Goal: Task Accomplishment & Management: Use online tool/utility

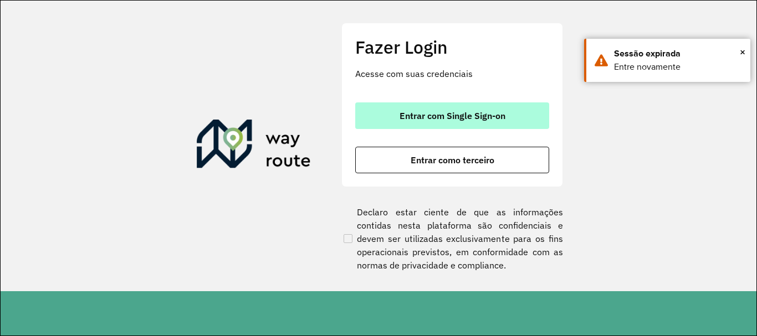
click at [429, 126] on button "Entrar com Single Sign-on" at bounding box center [452, 116] width 194 height 27
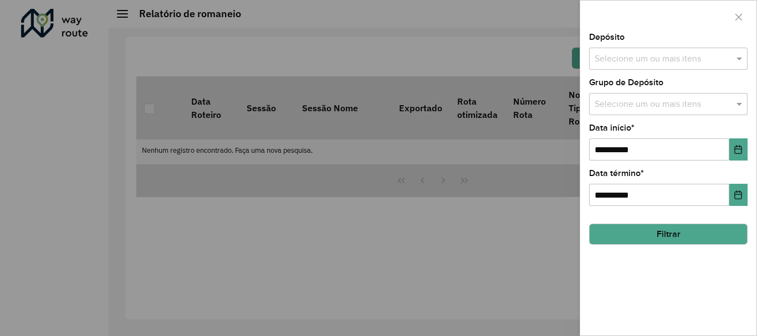
click at [447, 115] on div at bounding box center [378, 168] width 757 height 336
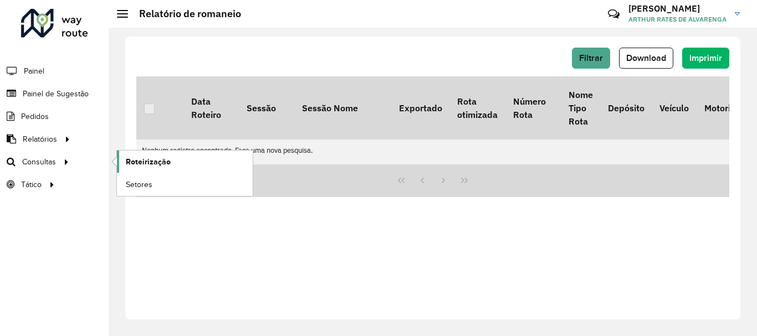
click at [146, 164] on span "Roteirização" at bounding box center [148, 162] width 45 height 12
click at [212, 161] on link "Roteirização" at bounding box center [185, 162] width 136 height 22
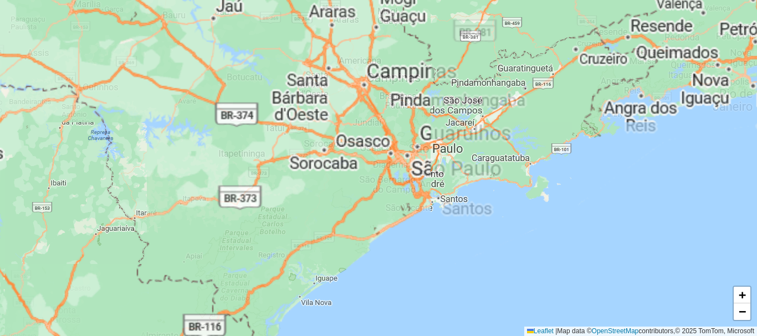
click at [367, 165] on div "+ − Leaflet | Map data © OpenStreetMap contributors,© 2025 TomTom, Microsoft" at bounding box center [378, 168] width 757 height 336
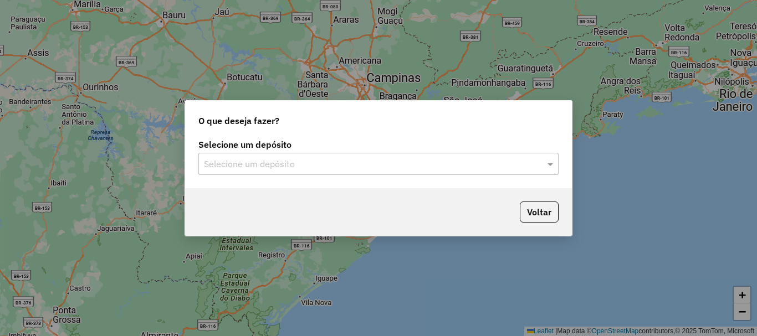
click at [265, 177] on div "Selecione um depósito Selecione um depósito" at bounding box center [378, 162] width 387 height 52
click at [273, 170] on input "text" at bounding box center [367, 164] width 327 height 13
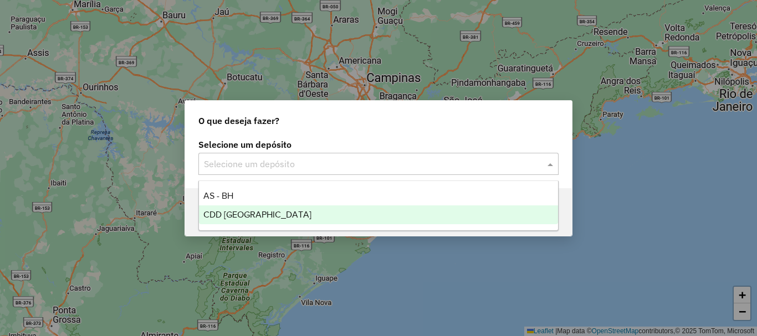
click at [276, 208] on div "CDD [GEOGRAPHIC_DATA]" at bounding box center [378, 215] width 359 height 19
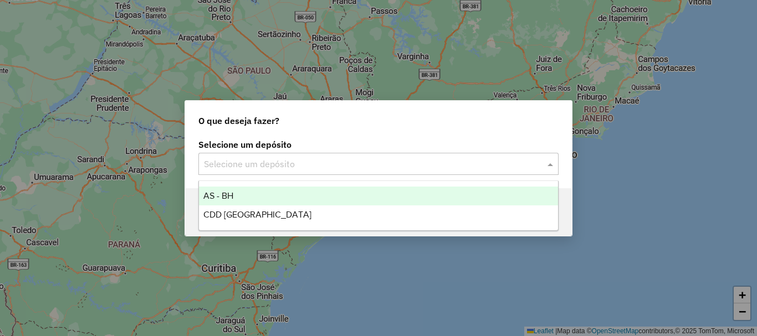
click at [358, 170] on input "text" at bounding box center [367, 164] width 327 height 13
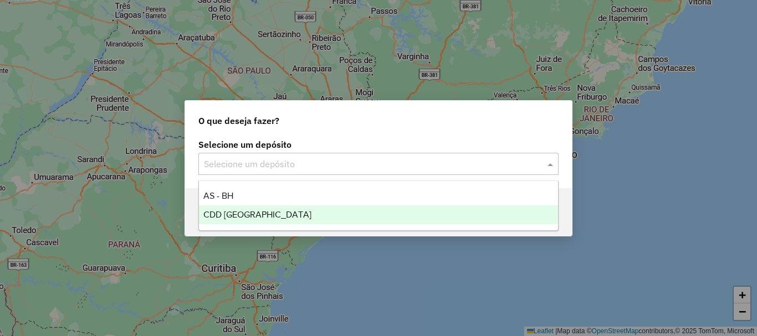
click at [256, 209] on div "CDD [GEOGRAPHIC_DATA]" at bounding box center [378, 215] width 359 height 19
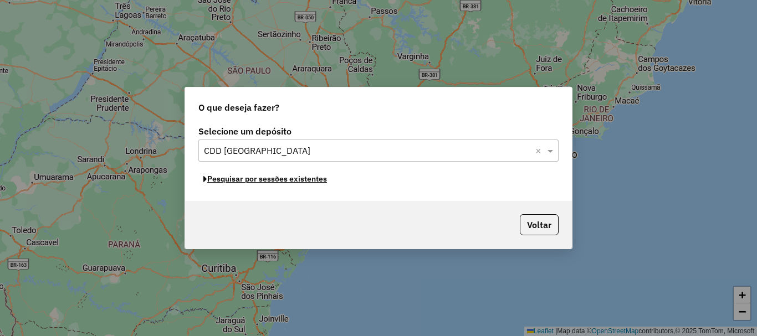
click at [284, 189] on div "Selecione um depósito Selecione um depósito × CDD Belo Horizonte × Pesquisar po…" at bounding box center [378, 162] width 387 height 78
click at [286, 184] on button "Pesquisar por sessões existentes" at bounding box center [265, 179] width 134 height 17
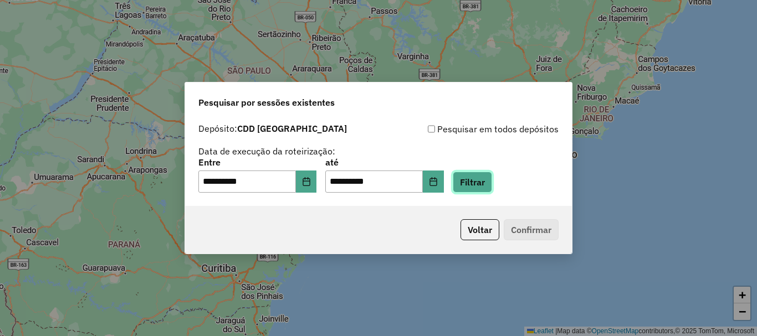
click at [492, 183] on button "Filtrar" at bounding box center [472, 182] width 39 height 21
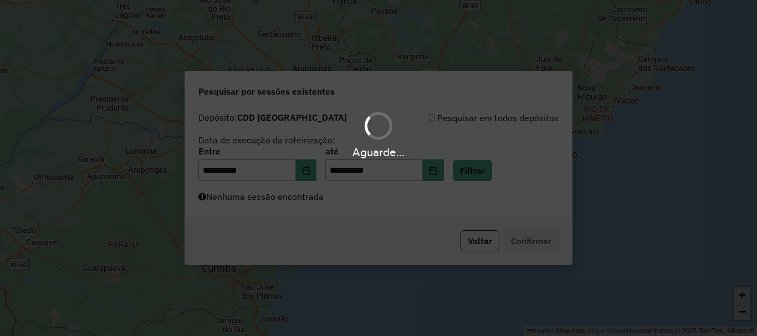
click at [420, 211] on div "Aguarde..." at bounding box center [378, 168] width 757 height 336
click at [393, 190] on div "Aguarde..." at bounding box center [378, 168] width 757 height 336
click at [512, 229] on div "Aguarde..." at bounding box center [378, 168] width 757 height 336
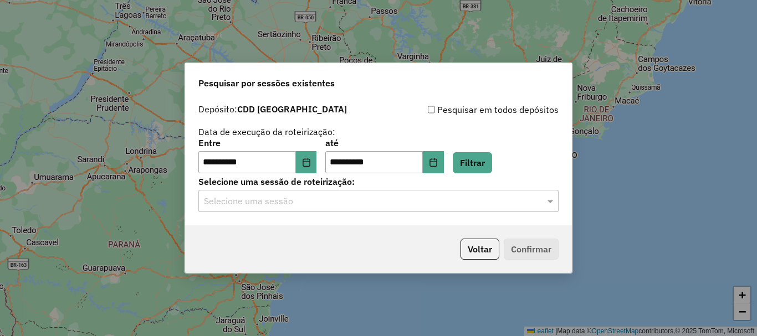
drag, startPoint x: 298, startPoint y: 195, endPoint x: 306, endPoint y: 217, distance: 23.2
click at [299, 195] on input "text" at bounding box center [367, 201] width 327 height 13
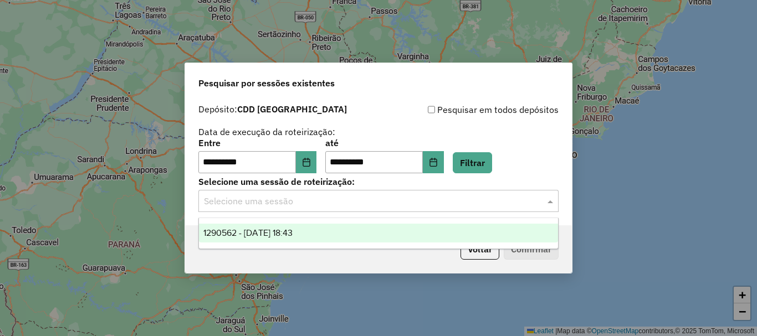
click at [293, 237] on span "1290562 - 08/10/2025 18:43" at bounding box center [247, 232] width 89 height 9
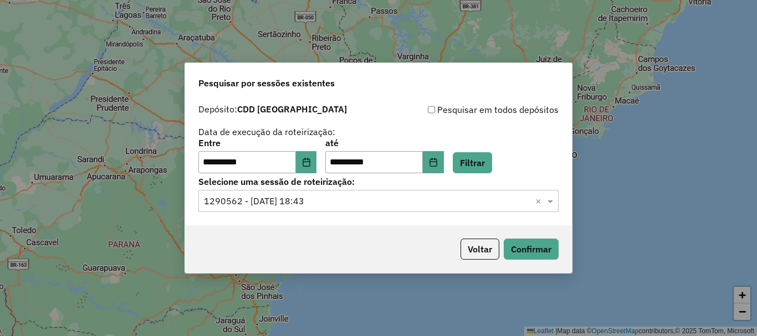
click at [567, 247] on div "**********" at bounding box center [378, 168] width 757 height 336
click at [549, 245] on button "Confirmar" at bounding box center [531, 249] width 55 height 21
click at [535, 257] on button "Confirmar" at bounding box center [531, 249] width 55 height 21
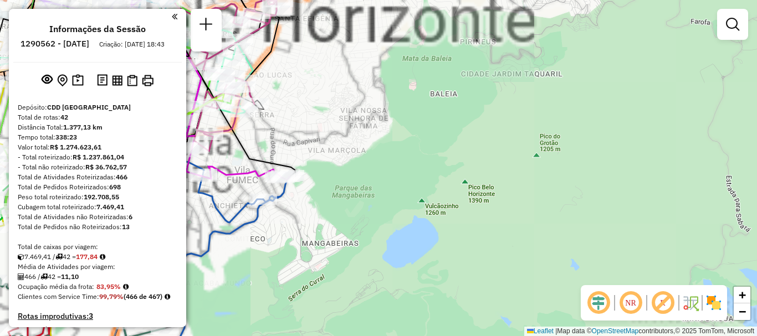
drag, startPoint x: 324, startPoint y: 181, endPoint x: 357, endPoint y: 184, distance: 32.8
click at [357, 184] on div "Janela de atendimento Grade de atendimento Capacidade Transportadoras Veículos …" at bounding box center [378, 168] width 757 height 336
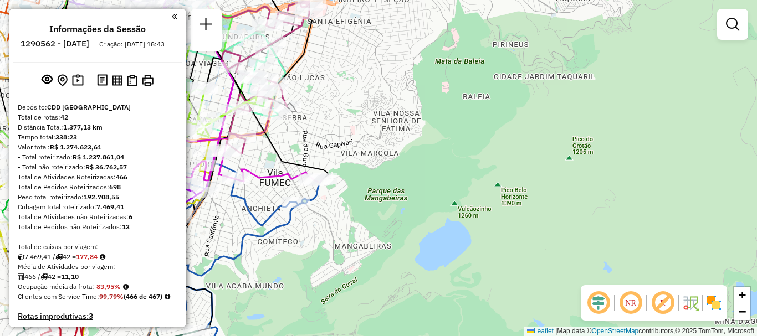
select select "**********"
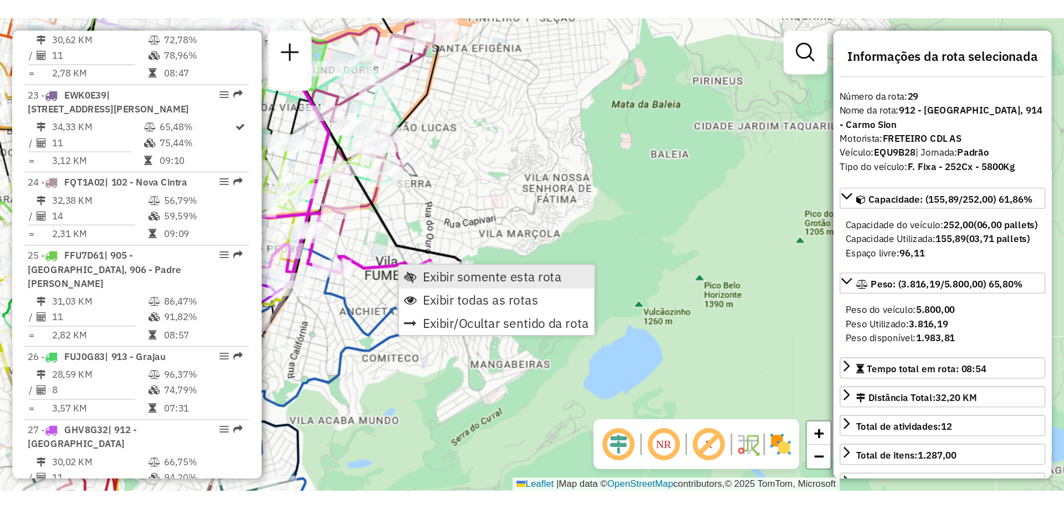
scroll to position [2212, 0]
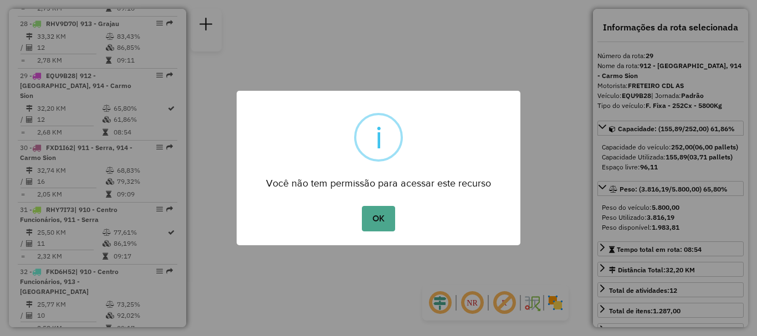
click at [306, 181] on div "Você não tem permissão para acessar este recurso" at bounding box center [379, 179] width 284 height 25
click at [389, 221] on button "OK" at bounding box center [378, 218] width 33 height 25
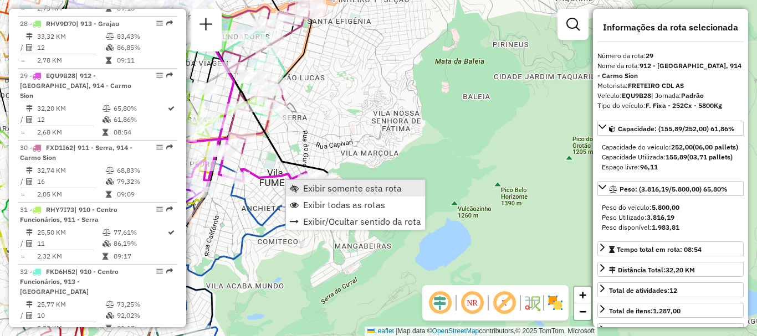
click at [297, 185] on span "Exibir somente esta rota" at bounding box center [294, 188] width 9 height 9
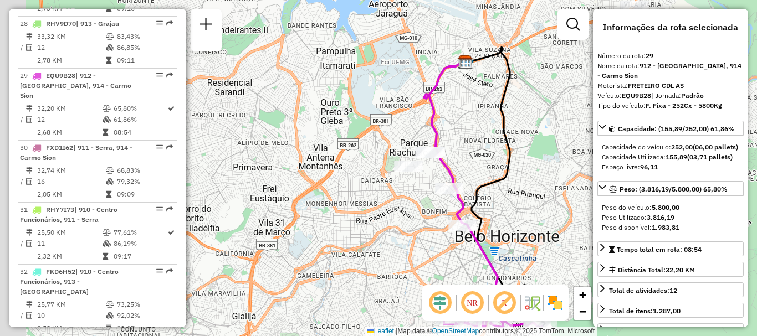
drag, startPoint x: 361, startPoint y: 198, endPoint x: 428, endPoint y: 178, distance: 69.9
click at [429, 181] on div "Janela de atendimento Grade de atendimento Capacidade Transportadoras Veículos …" at bounding box center [378, 168] width 757 height 336
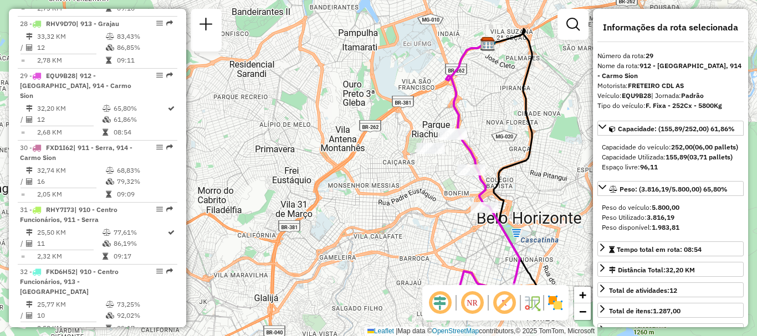
click at [560, 301] on img at bounding box center [555, 303] width 18 height 18
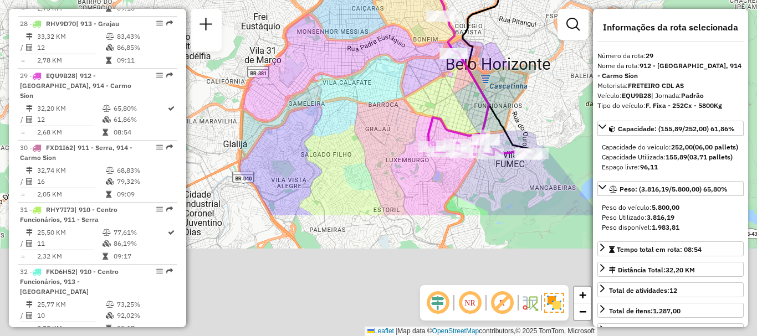
drag, startPoint x: 448, startPoint y: 221, endPoint x: 417, endPoint y: 67, distance: 157.1
click at [417, 67] on div "Janela de atendimento Grade de atendimento Capacidade Transportadoras Veículos …" at bounding box center [378, 168] width 757 height 336
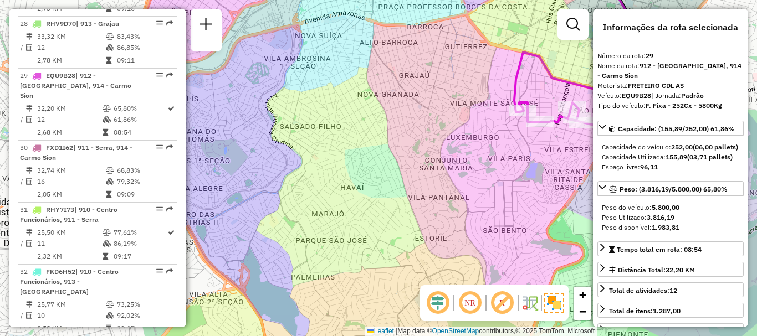
click at [370, 135] on div "Janela de atendimento Grade de atendimento Capacidade Transportadoras Veículos …" at bounding box center [378, 168] width 757 height 336
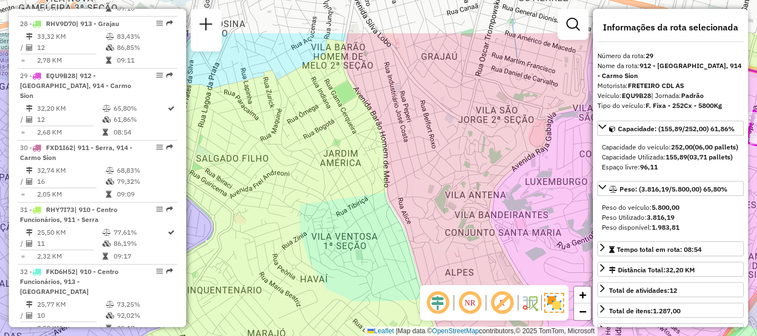
drag, startPoint x: 419, startPoint y: 38, endPoint x: 399, endPoint y: 105, distance: 69.9
click at [399, 105] on div "Janela de atendimento Grade de atendimento Capacidade Transportadoras Veículos …" at bounding box center [378, 168] width 757 height 336
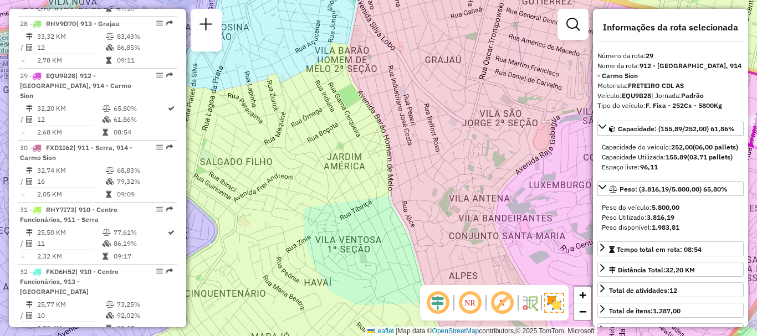
click at [358, 129] on div "Janela de atendimento Grade de atendimento Capacidade Transportadoras Veículos …" at bounding box center [378, 168] width 757 height 336
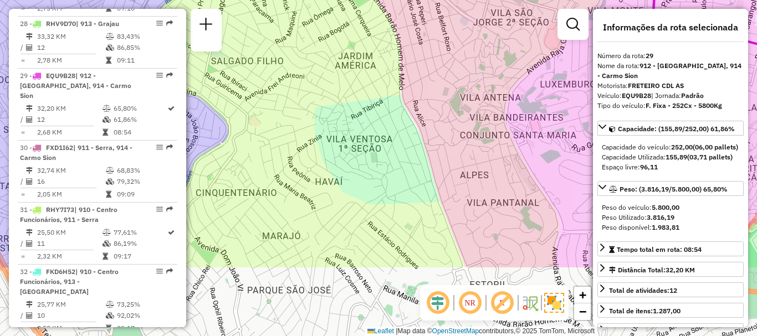
drag, startPoint x: 351, startPoint y: 209, endPoint x: 360, endPoint y: 105, distance: 104.6
click at [360, 105] on div "Janela de atendimento Grade de atendimento Capacidade Transportadoras Veículos …" at bounding box center [378, 168] width 757 height 336
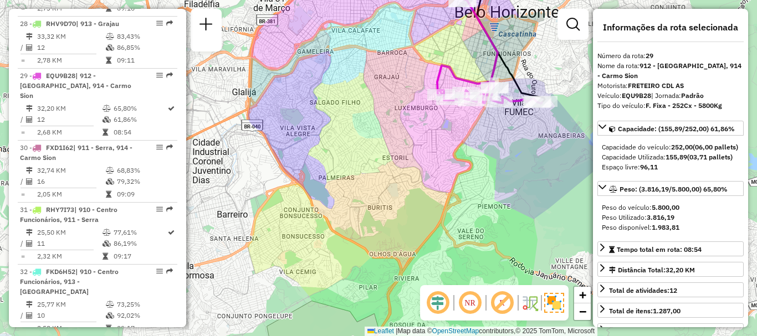
drag, startPoint x: 348, startPoint y: 98, endPoint x: 351, endPoint y: 110, distance: 12.5
click at [351, 110] on div "Janela de atendimento Grade de atendimento Capacidade Transportadoras Veículos …" at bounding box center [378, 168] width 757 height 336
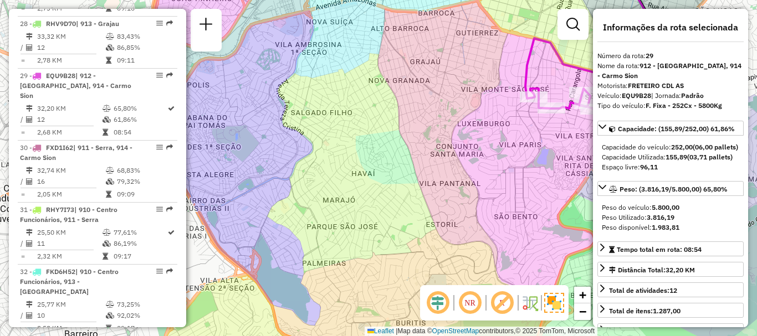
drag, startPoint x: 352, startPoint y: 52, endPoint x: 347, endPoint y: 18, distance: 33.6
click at [347, 18] on div "Janela de atendimento Grade de atendimento Capacidade Transportadoras Veículos …" at bounding box center [378, 168] width 757 height 336
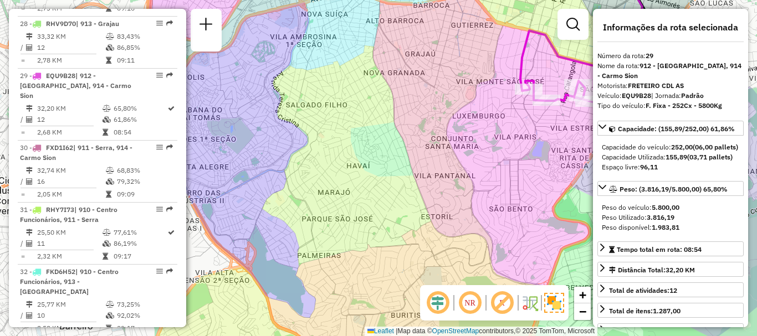
drag, startPoint x: 392, startPoint y: 237, endPoint x: 391, endPoint y: 254, distance: 17.8
click at [391, 254] on div "Janela de atendimento Grade de atendimento Capacidade Transportadoras Veículos …" at bounding box center [378, 168] width 757 height 336
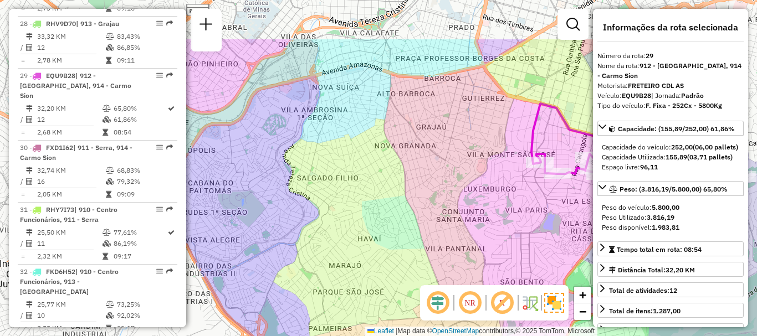
drag, startPoint x: 338, startPoint y: 95, endPoint x: 343, endPoint y: 128, distance: 33.6
click at [343, 128] on div "Janela de atendimento Grade de atendimento Capacidade Transportadoras Veículos …" at bounding box center [378, 168] width 757 height 336
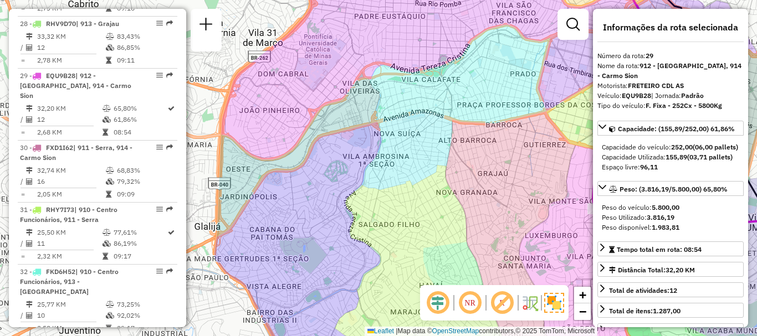
drag, startPoint x: 381, startPoint y: 148, endPoint x: 430, endPoint y: 57, distance: 104.1
click at [430, 57] on div "Janela de atendimento Grade de atendimento Capacidade Transportadoras Veículos …" at bounding box center [378, 168] width 757 height 336
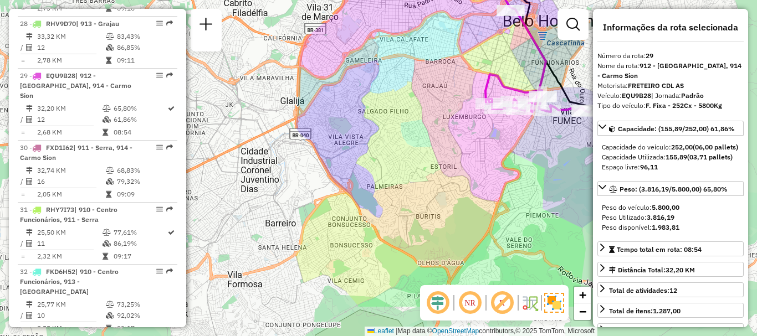
drag, startPoint x: 405, startPoint y: 211, endPoint x: 379, endPoint y: 150, distance: 66.3
click at [379, 150] on div "Janela de atendimento Grade de atendimento Capacidade Transportadoras Veículos …" at bounding box center [378, 168] width 757 height 336
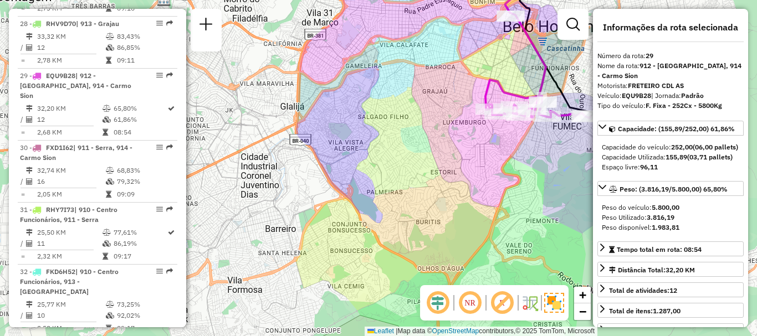
drag, startPoint x: 406, startPoint y: 140, endPoint x: 407, endPoint y: 164, distance: 24.4
click at [407, 161] on div "Janela de atendimento Grade de atendimento Capacidade Transportadoras Veículos …" at bounding box center [378, 168] width 757 height 336
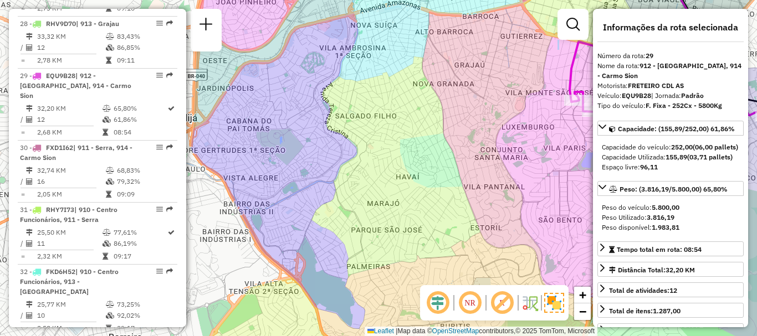
drag, startPoint x: 401, startPoint y: 147, endPoint x: 398, endPoint y: 136, distance: 11.4
click at [398, 136] on div "Janela de atendimento Grade de atendimento Capacidade Transportadoras Veículos …" at bounding box center [378, 168] width 757 height 336
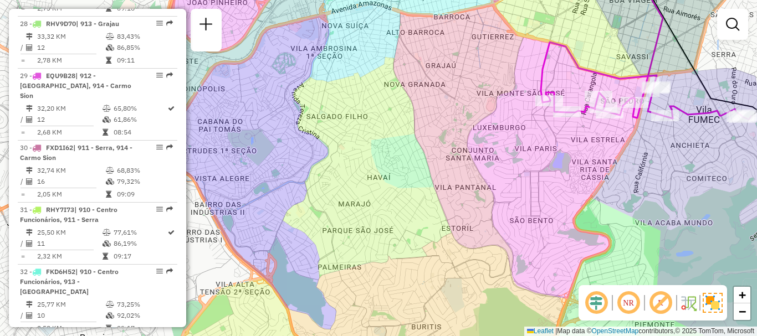
drag, startPoint x: 389, startPoint y: 124, endPoint x: 351, endPoint y: 124, distance: 38.2
click at [351, 124] on div "Janela de atendimento Grade de atendimento Capacidade Transportadoras Veículos …" at bounding box center [378, 168] width 757 height 336
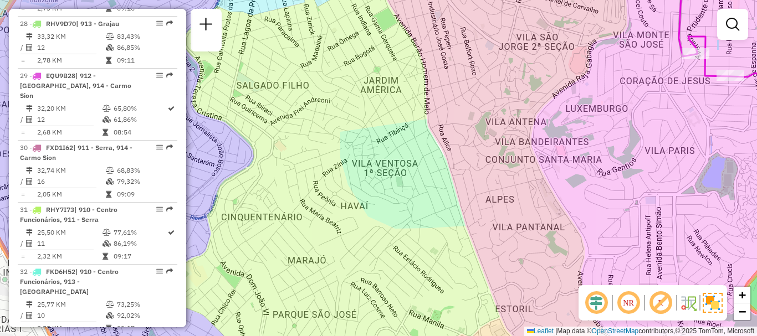
drag, startPoint x: 336, startPoint y: 151, endPoint x: 367, endPoint y: 170, distance: 36.3
click at [367, 170] on div "Janela de atendimento Grade de atendimento Capacidade Transportadoras Veículos …" at bounding box center [378, 168] width 757 height 336
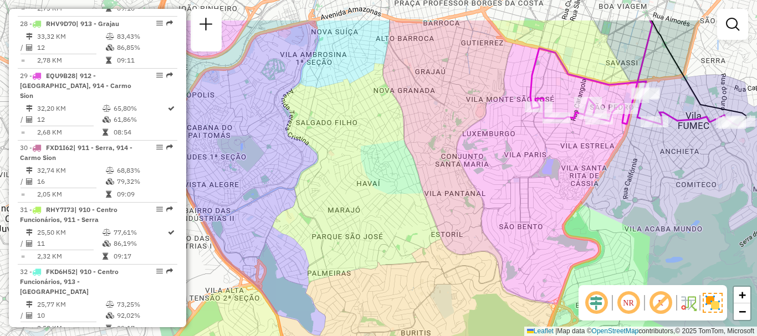
drag, startPoint x: 275, startPoint y: 136, endPoint x: 294, endPoint y: 182, distance: 50.4
click at [294, 182] on div "Janela de atendimento Grade de atendimento Capacidade Transportadoras Veículos …" at bounding box center [378, 168] width 757 height 336
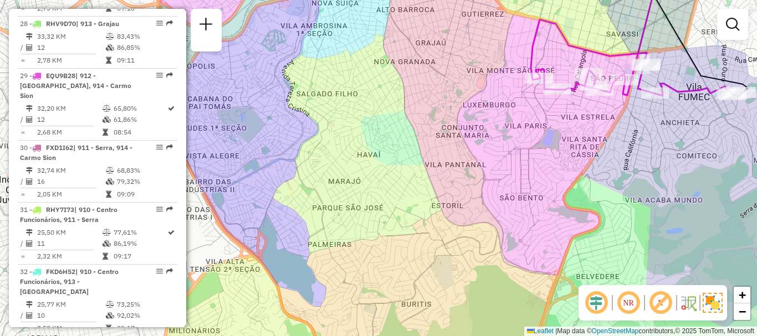
drag, startPoint x: 296, startPoint y: 173, endPoint x: 296, endPoint y: 152, distance: 21.1
click at [296, 152] on div "Janela de atendimento Grade de atendimento Capacidade Transportadoras Veículos …" at bounding box center [378, 168] width 757 height 336
click at [338, 127] on div "Janela de atendimento Grade de atendimento Capacidade Transportadoras Veículos …" at bounding box center [378, 168] width 757 height 336
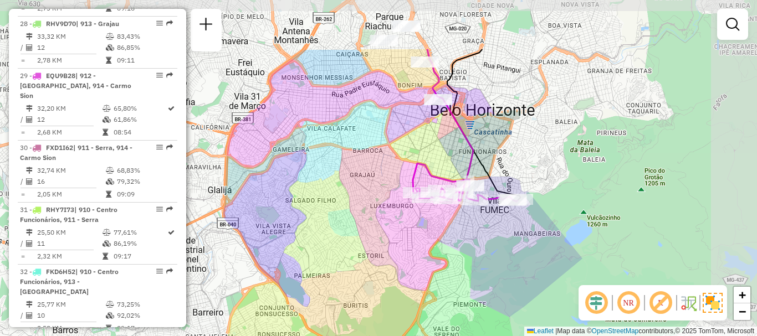
drag, startPoint x: 447, startPoint y: 116, endPoint x: 386, endPoint y: 199, distance: 103.4
click at [386, 199] on div "Janela de atendimento Grade de atendimento Capacidade Transportadoras Veículos …" at bounding box center [378, 168] width 757 height 336
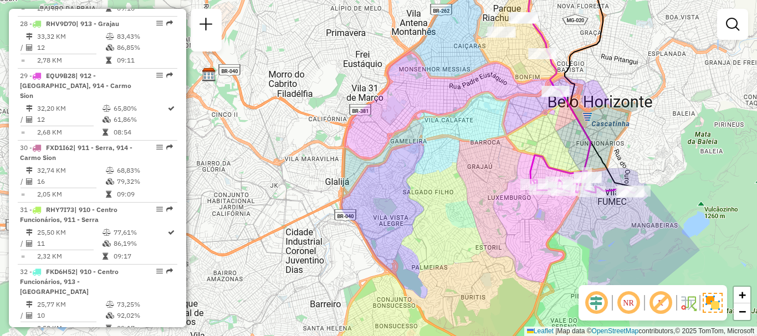
drag, startPoint x: 345, startPoint y: 112, endPoint x: 447, endPoint y: 110, distance: 102.0
click at [458, 106] on div "Janela de atendimento Grade de atendimento Capacidade Transportadoras Veículos …" at bounding box center [378, 168] width 757 height 336
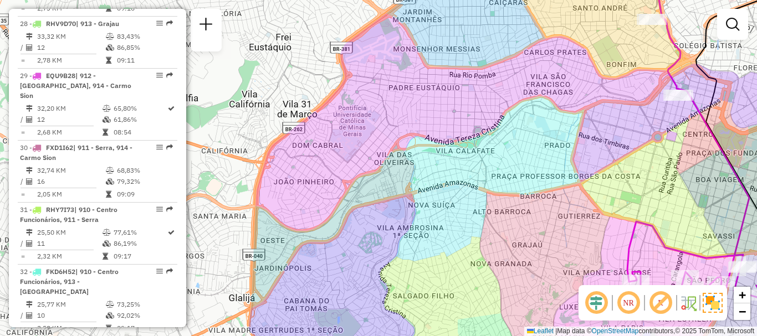
drag, startPoint x: 449, startPoint y: 81, endPoint x: 459, endPoint y: 105, distance: 25.8
click at [453, 94] on div "Janela de atendimento Grade de atendimento Capacidade Transportadoras Veículos …" at bounding box center [378, 168] width 757 height 336
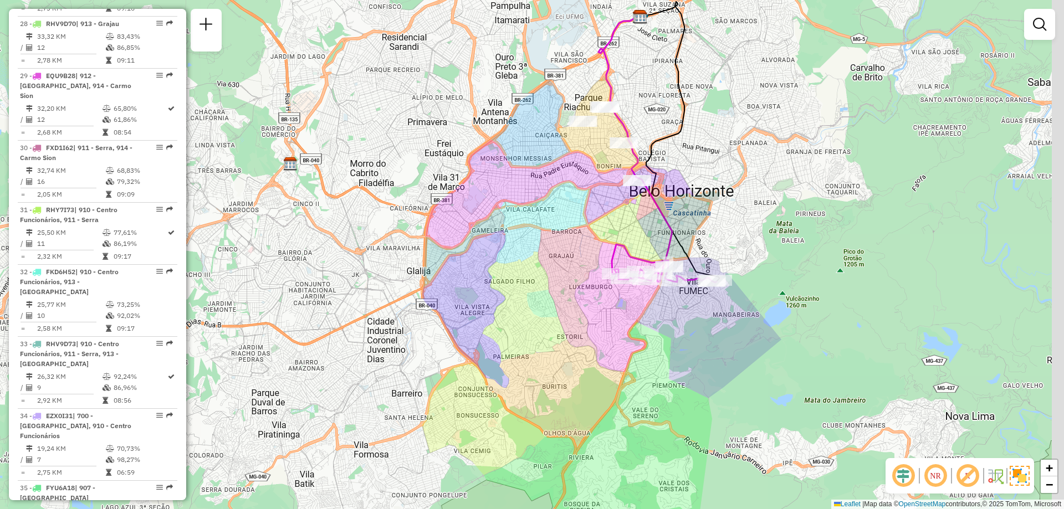
drag, startPoint x: 719, startPoint y: 201, endPoint x: 604, endPoint y: 197, distance: 114.7
click at [604, 197] on div "Janela de atendimento Grade de atendimento Capacidade Transportadoras Veículos …" at bounding box center [532, 254] width 1064 height 509
select select "**********"
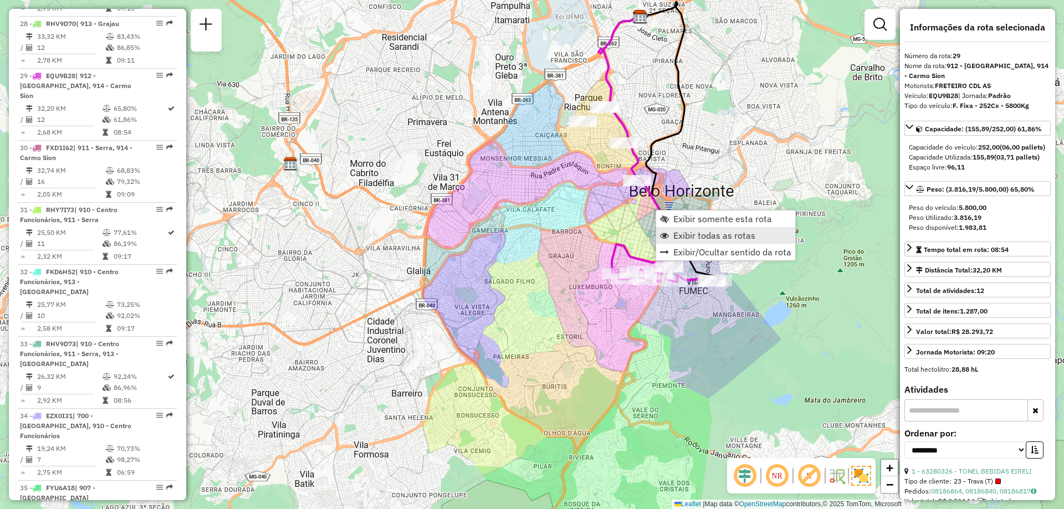
click at [676, 231] on span "Exibir todas as rotas" at bounding box center [714, 235] width 82 height 9
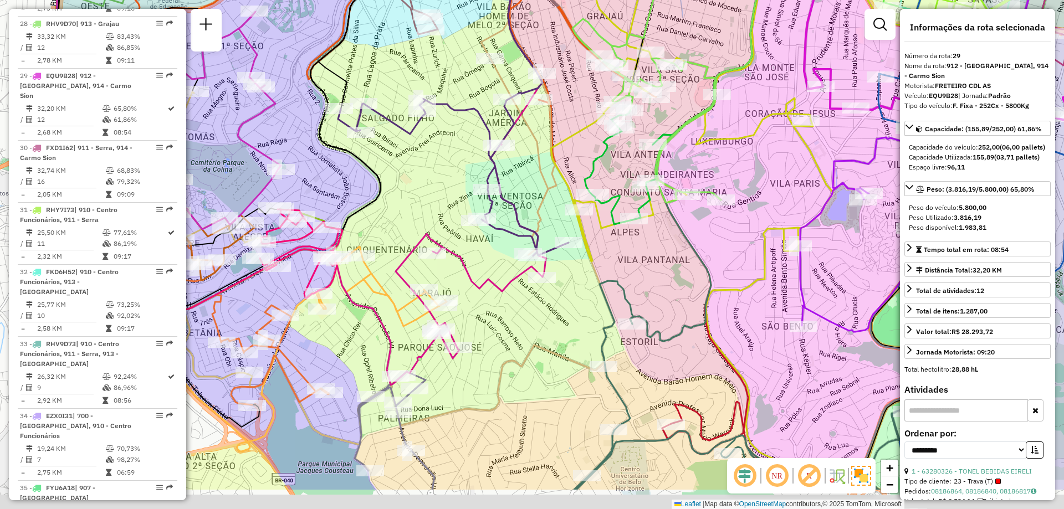
drag, startPoint x: 587, startPoint y: 93, endPoint x: 577, endPoint y: -67, distance: 160.4
click at [577, 0] on html "Aguarde... Pop-up bloqueado! Seu navegador bloqueou automáticamente a abertura …" at bounding box center [532, 254] width 1064 height 509
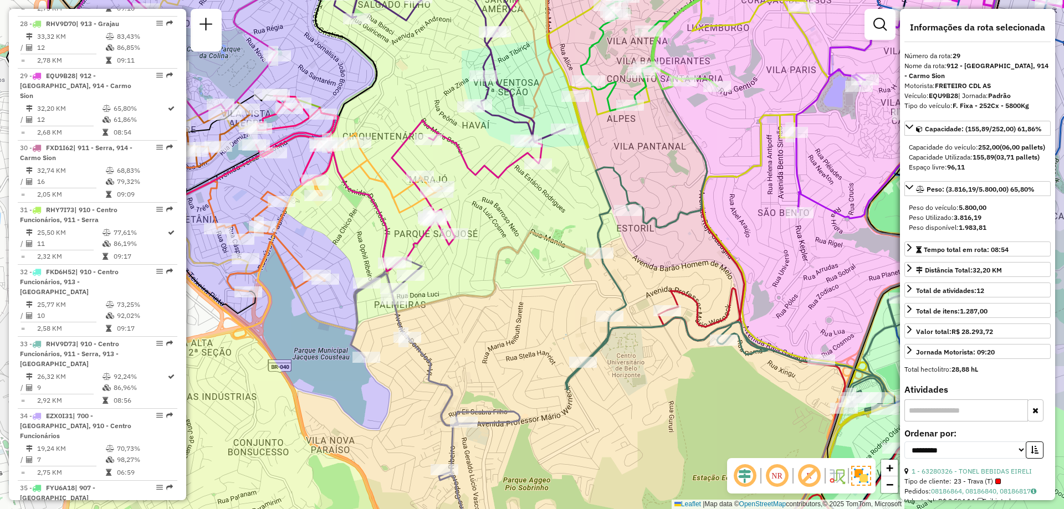
drag, startPoint x: 541, startPoint y: 291, endPoint x: 607, endPoint y: 48, distance: 252.0
click at [607, 48] on div "Janela de atendimento Grade de atendimento Capacidade Transportadoras Veículos …" at bounding box center [532, 254] width 1064 height 509
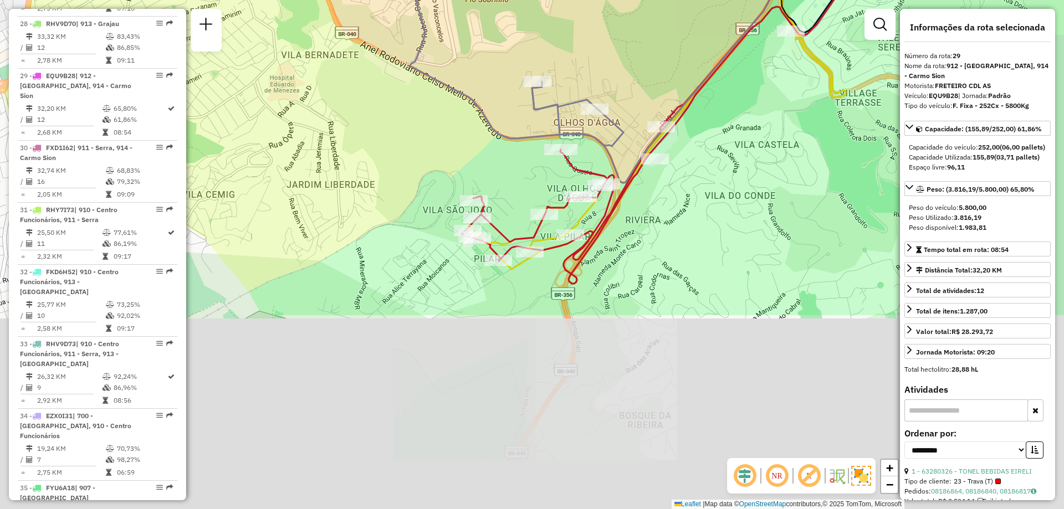
drag, startPoint x: 623, startPoint y: 294, endPoint x: 517, endPoint y: 49, distance: 266.8
click at [517, 49] on div "Janela de atendimento Grade de atendimento Capacidade Transportadoras Veículos …" at bounding box center [532, 254] width 1064 height 509
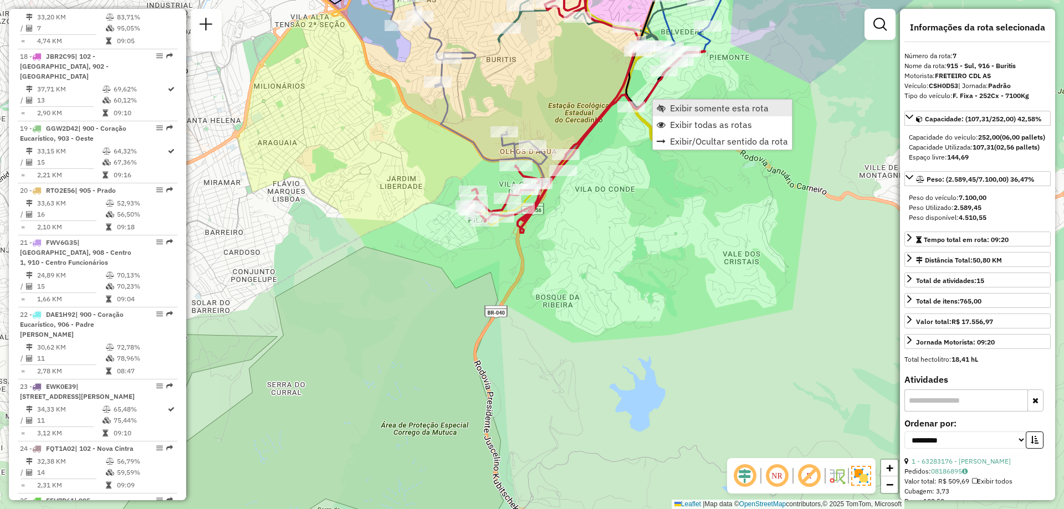
scroll to position [886, 0]
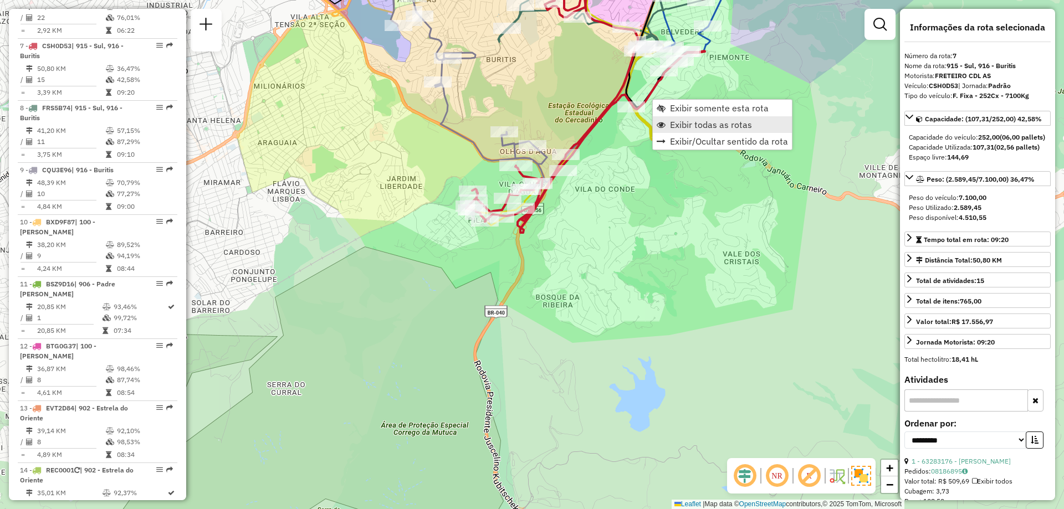
click at [667, 117] on link "Exibir todas as rotas" at bounding box center [722, 124] width 139 height 17
click at [655, 101] on link "Exibir somente esta rota" at bounding box center [718, 106] width 139 height 17
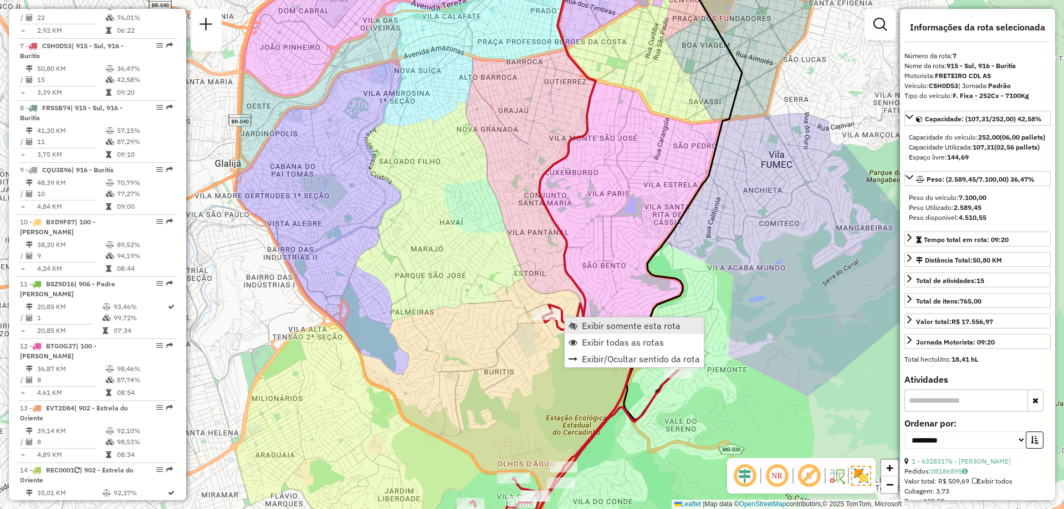
click at [576, 322] on span "Exibir somente esta rota" at bounding box center [572, 325] width 9 height 9
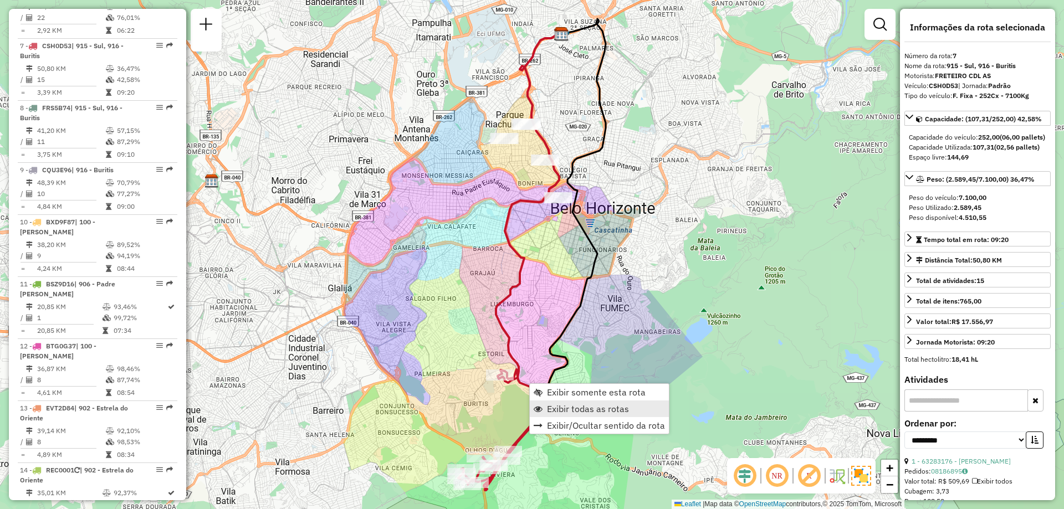
click at [561, 336] on span "Exibir todas as rotas" at bounding box center [588, 408] width 82 height 9
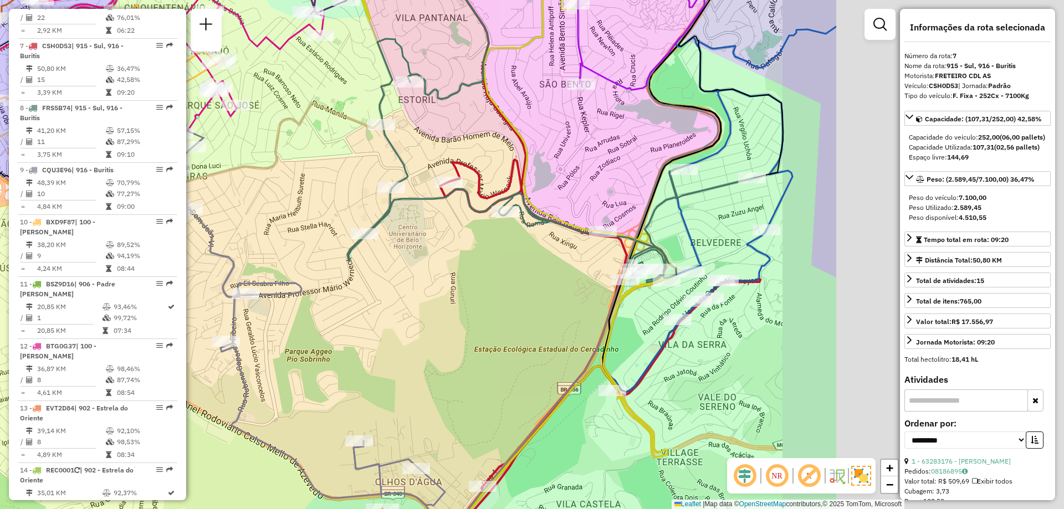
drag, startPoint x: 661, startPoint y: 337, endPoint x: 327, endPoint y: 332, distance: 334.1
click at [327, 332] on div "Janela de atendimento Grade de atendimento Capacidade Transportadoras Veículos …" at bounding box center [532, 254] width 1064 height 509
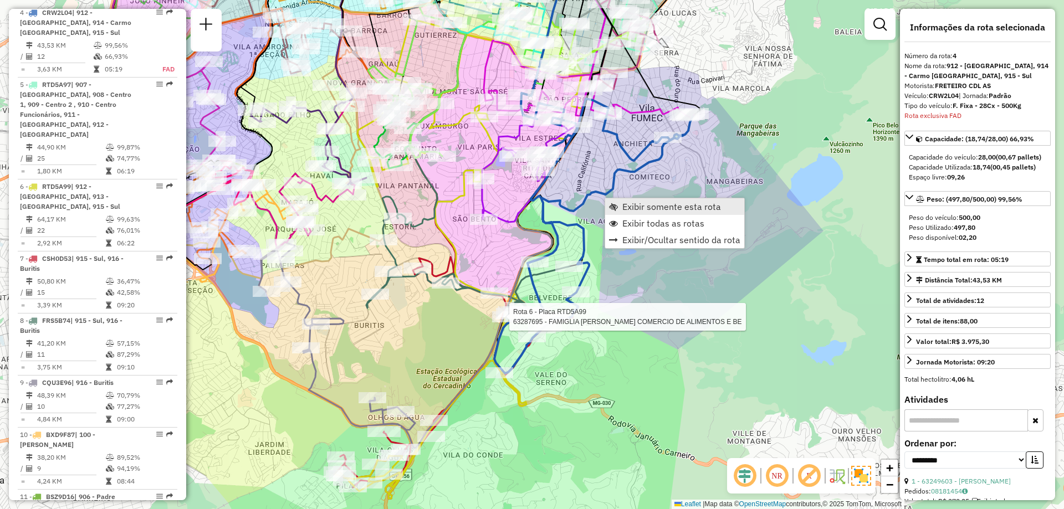
scroll to position [670, 0]
click at [640, 223] on span "Exibir todas as rotas" at bounding box center [663, 223] width 82 height 9
click at [598, 203] on link "Exibir somente esta rota" at bounding box center [660, 209] width 139 height 17
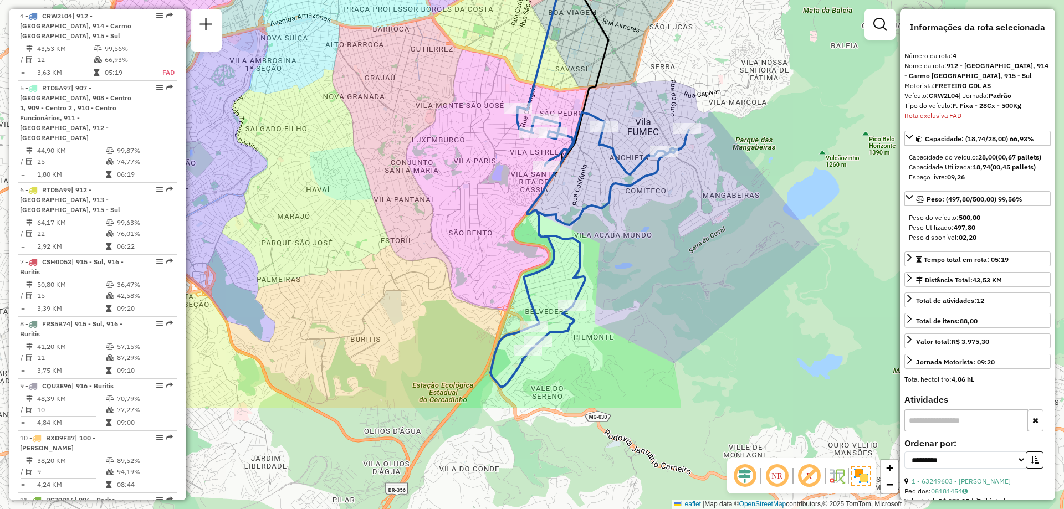
drag, startPoint x: 505, startPoint y: 357, endPoint x: 601, endPoint y: 204, distance: 179.7
click at [601, 204] on icon at bounding box center [589, 248] width 198 height 279
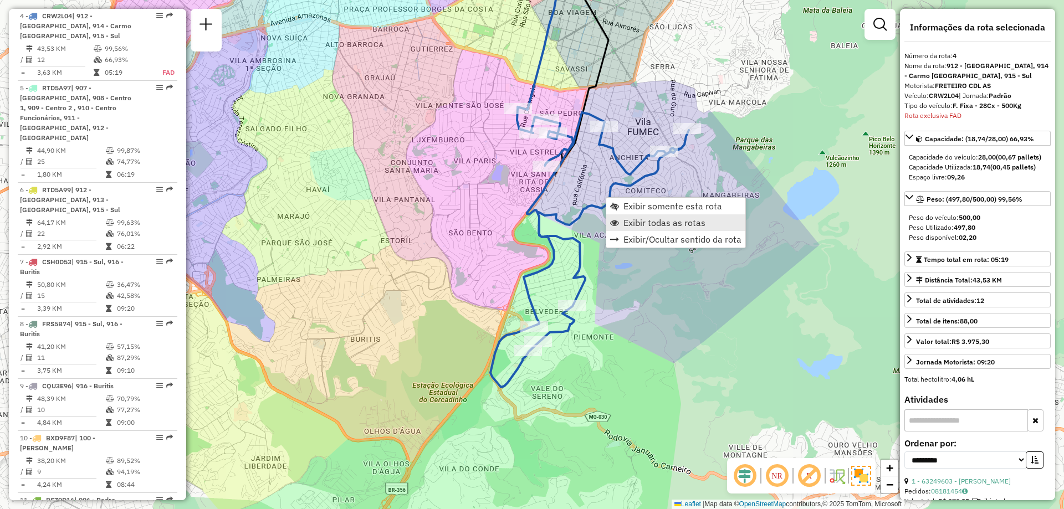
click at [627, 221] on span "Exibir todas as rotas" at bounding box center [664, 222] width 82 height 9
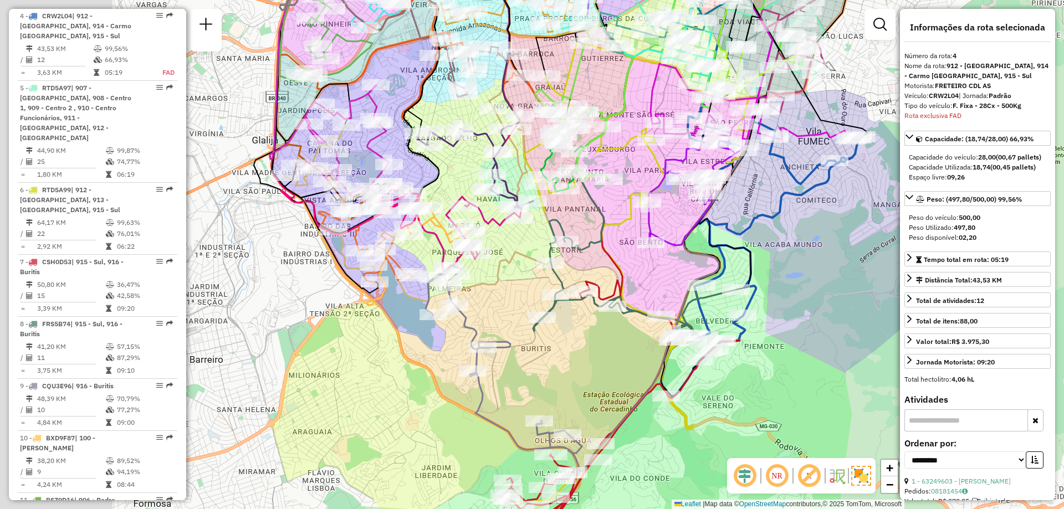
drag, startPoint x: 699, startPoint y: 234, endPoint x: 803, endPoint y: 308, distance: 127.9
click at [756, 308] on div "Janela de atendimento Grade de atendimento Capacidade Transportadoras Veículos …" at bounding box center [532, 254] width 1064 height 509
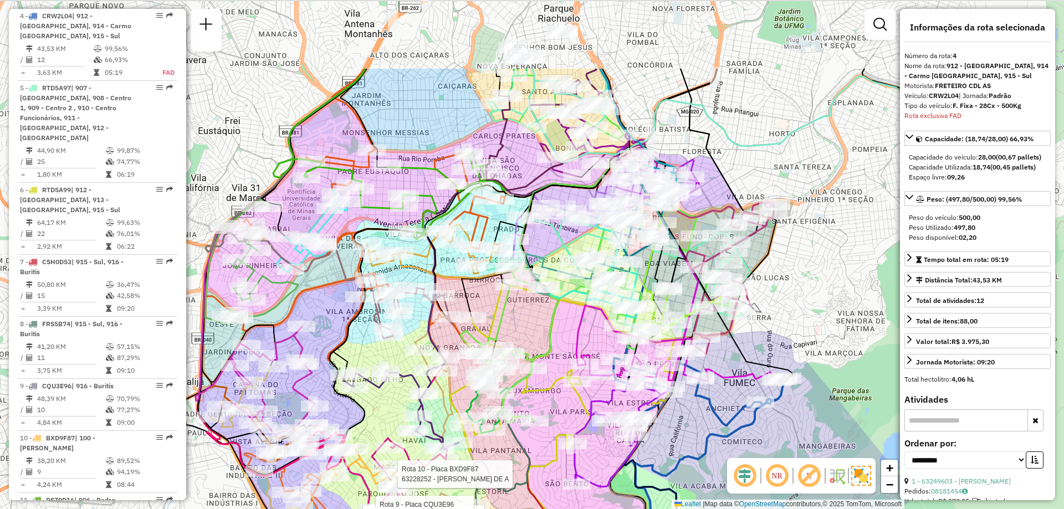
drag, startPoint x: 565, startPoint y: 235, endPoint x: 512, endPoint y: 394, distance: 167.0
click at [512, 336] on icon at bounding box center [509, 346] width 98 height 154
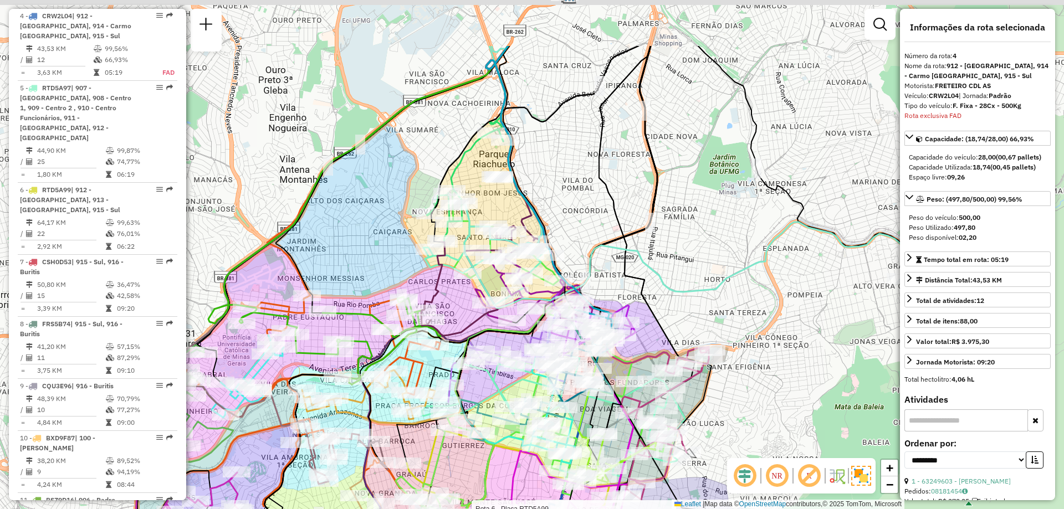
drag, startPoint x: 514, startPoint y: 240, endPoint x: 482, endPoint y: 337, distance: 102.0
click at [482, 336] on icon at bounding box center [557, 232] width 201 height 373
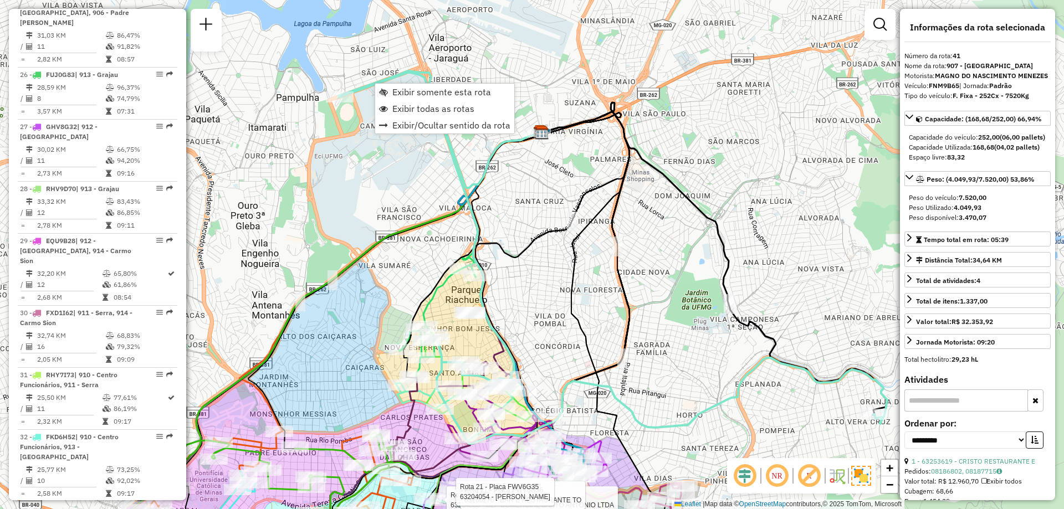
scroll to position [2792, 0]
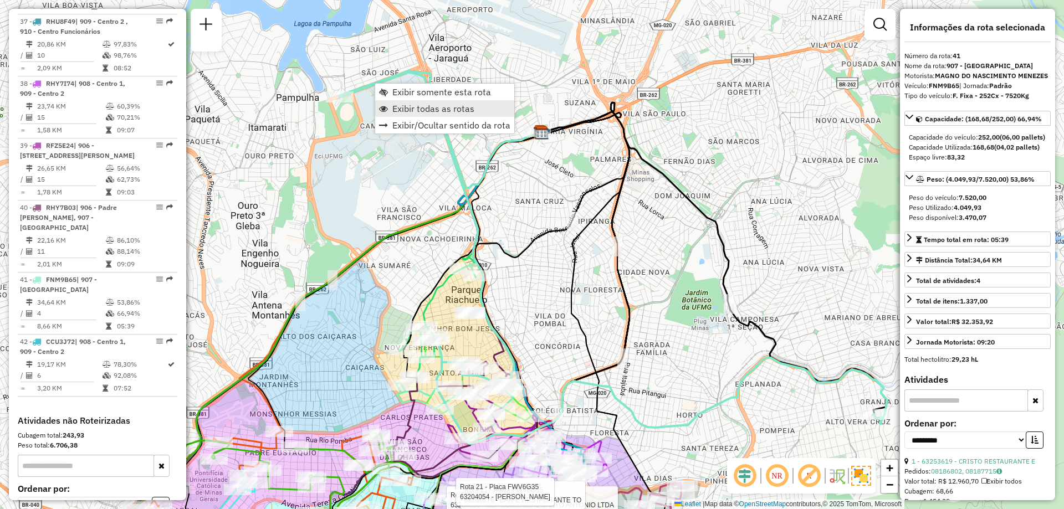
click at [397, 102] on link "Exibir todas as rotas" at bounding box center [444, 108] width 139 height 17
click at [385, 89] on link "Exibir somente esta rota" at bounding box center [446, 94] width 139 height 17
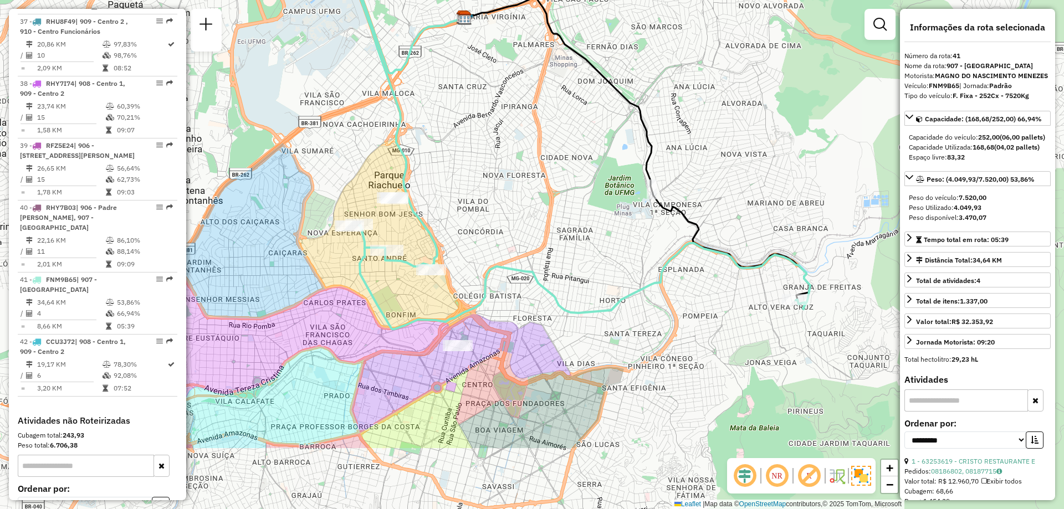
drag, startPoint x: 419, startPoint y: 137, endPoint x: 423, endPoint y: 25, distance: 112.0
click at [423, 25] on icon at bounding box center [363, 14] width 203 height 117
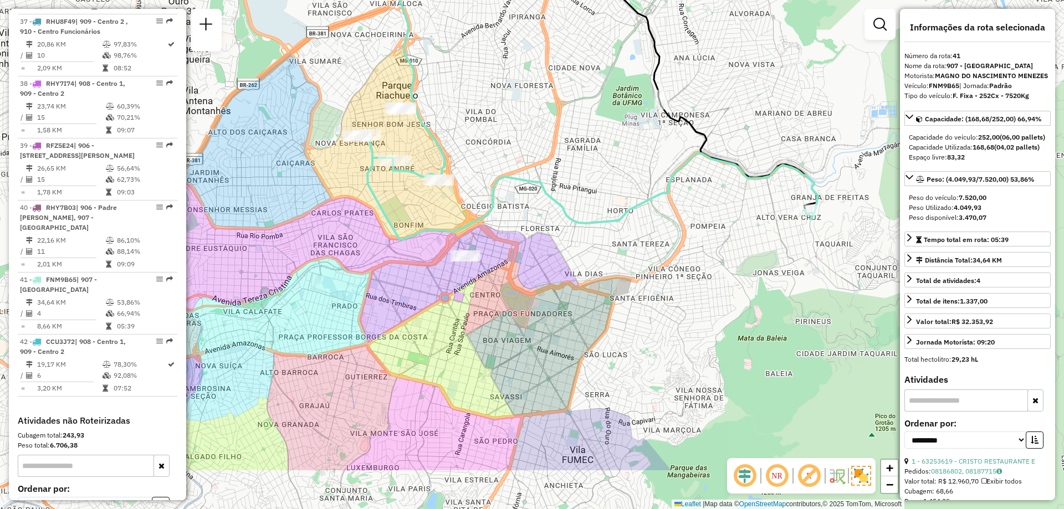
drag, startPoint x: 465, startPoint y: 214, endPoint x: 473, endPoint y: 124, distance: 90.1
click at [473, 124] on div "Janela de atendimento Grade de atendimento Capacidade Transportadoras Veículos …" at bounding box center [532, 254] width 1064 height 509
